Goal: Task Accomplishment & Management: Complete application form

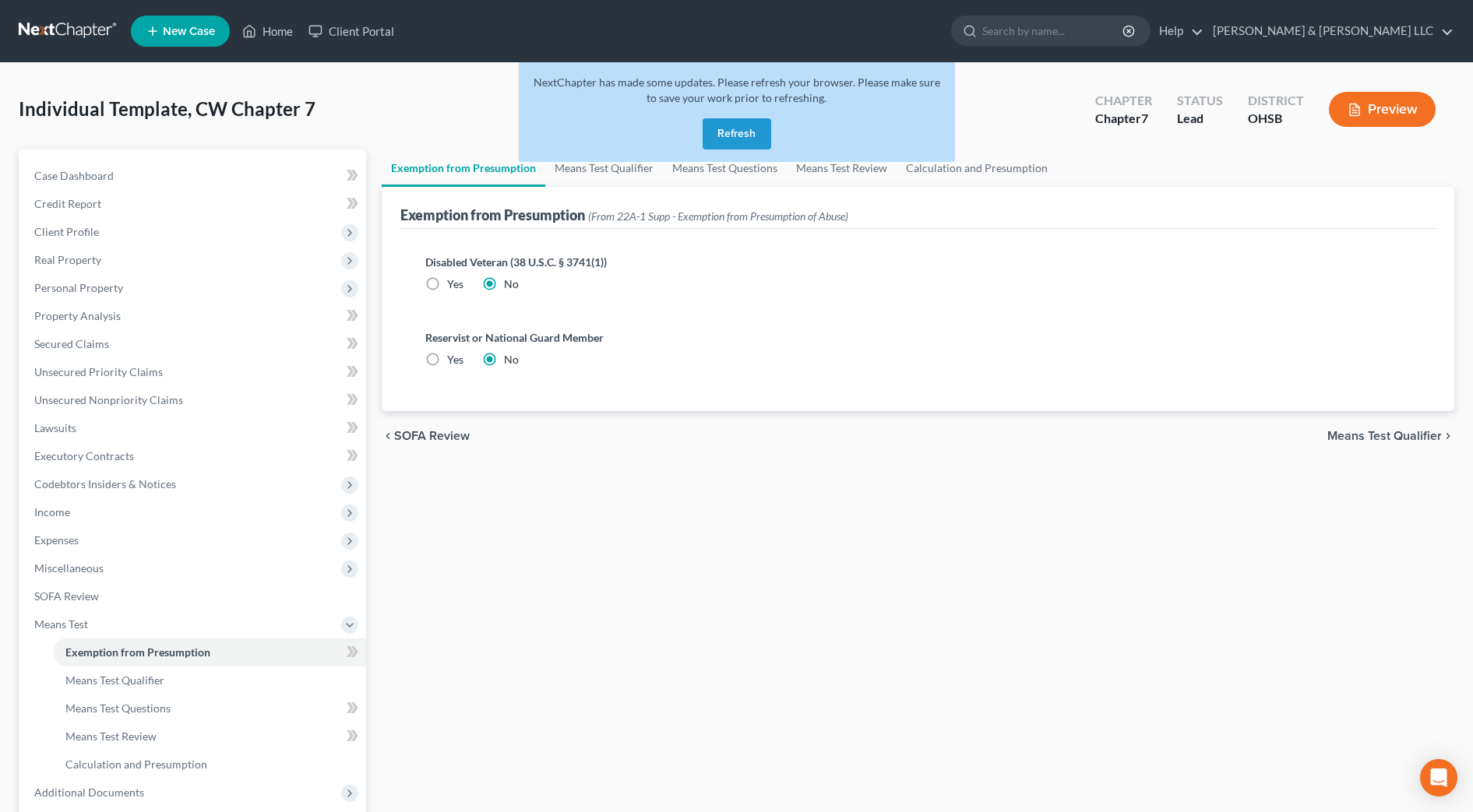
click at [738, 138] on button "Refresh" at bounding box center [736, 134] width 69 height 31
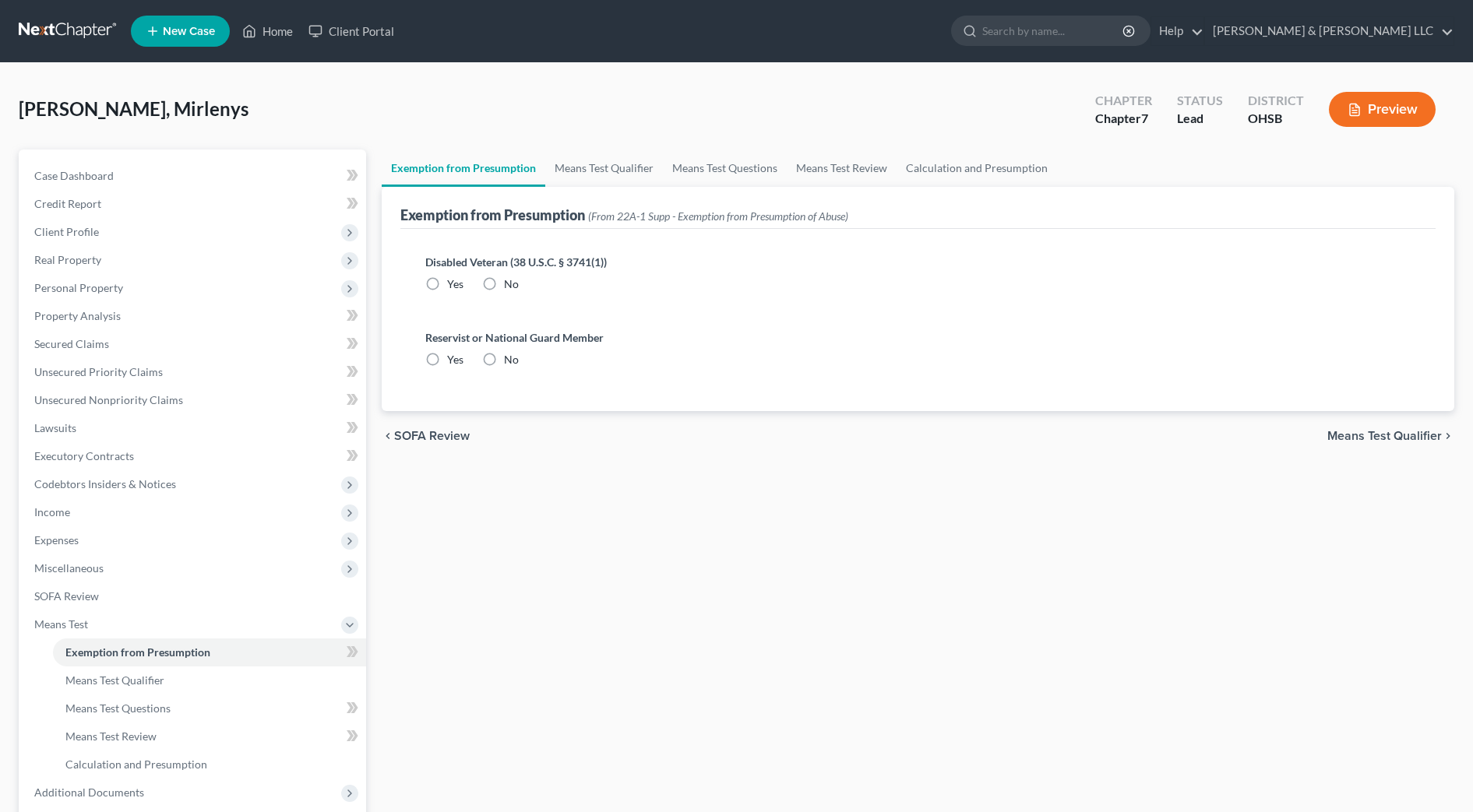
radio input "true"
click at [255, 36] on icon at bounding box center [250, 31] width 11 height 11
